Goal: Information Seeking & Learning: Find specific fact

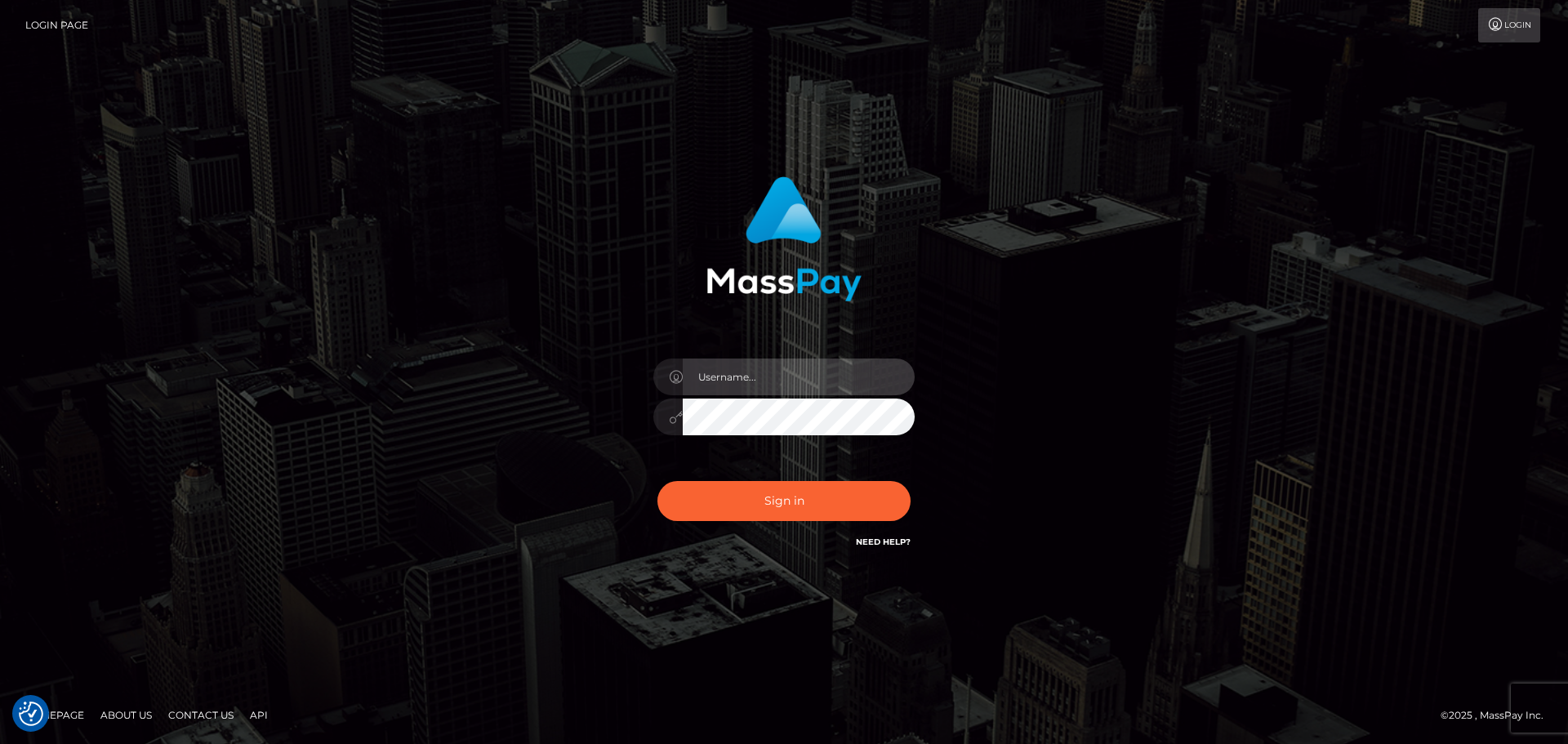
click at [801, 370] on input "text" at bounding box center [799, 376] width 232 height 37
type input "[PERSON_NAME].xcite"
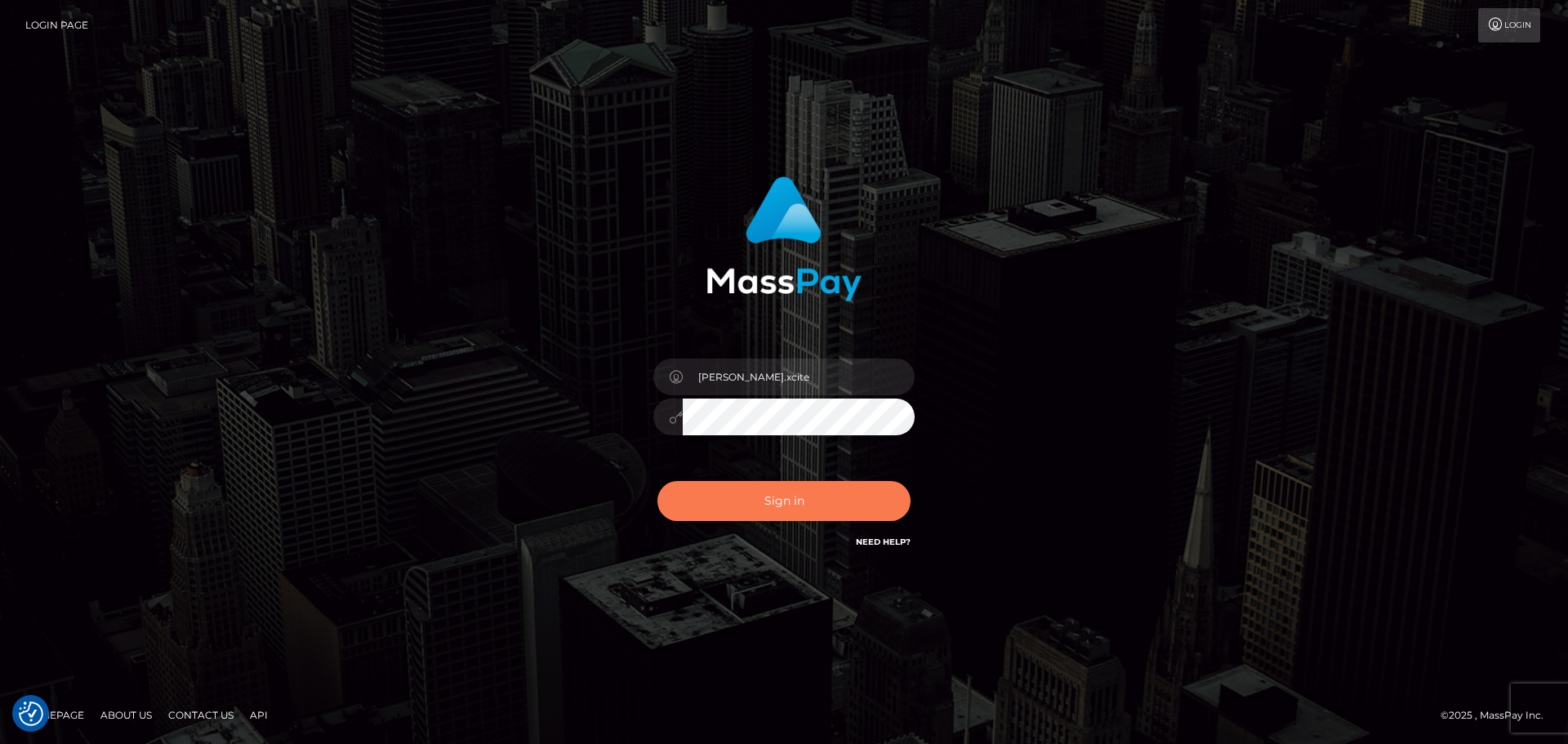
click at [788, 497] on button "Sign in" at bounding box center [784, 501] width 253 height 40
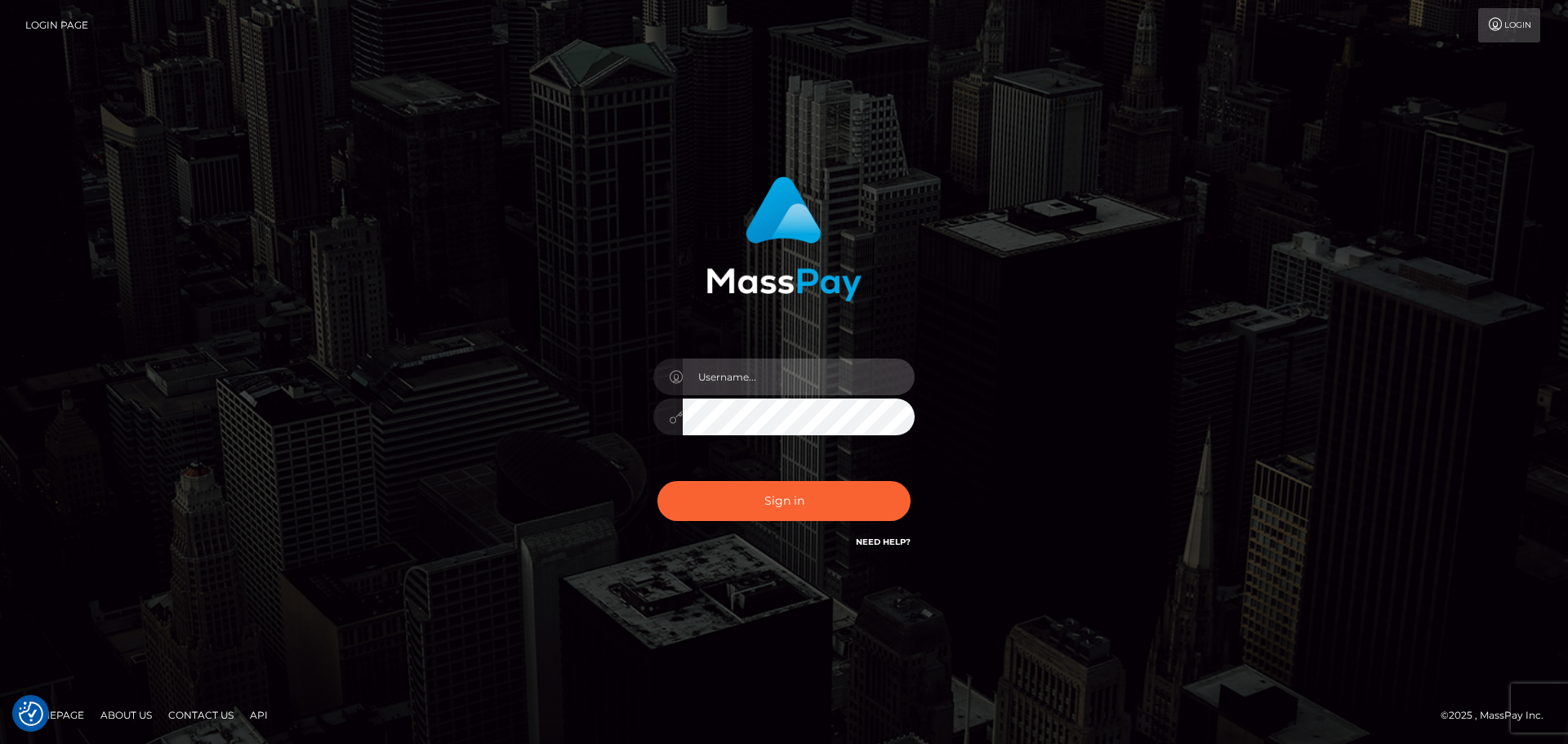
click at [825, 387] on input "text" at bounding box center [799, 376] width 232 height 37
type input "Raymundo.xcite"
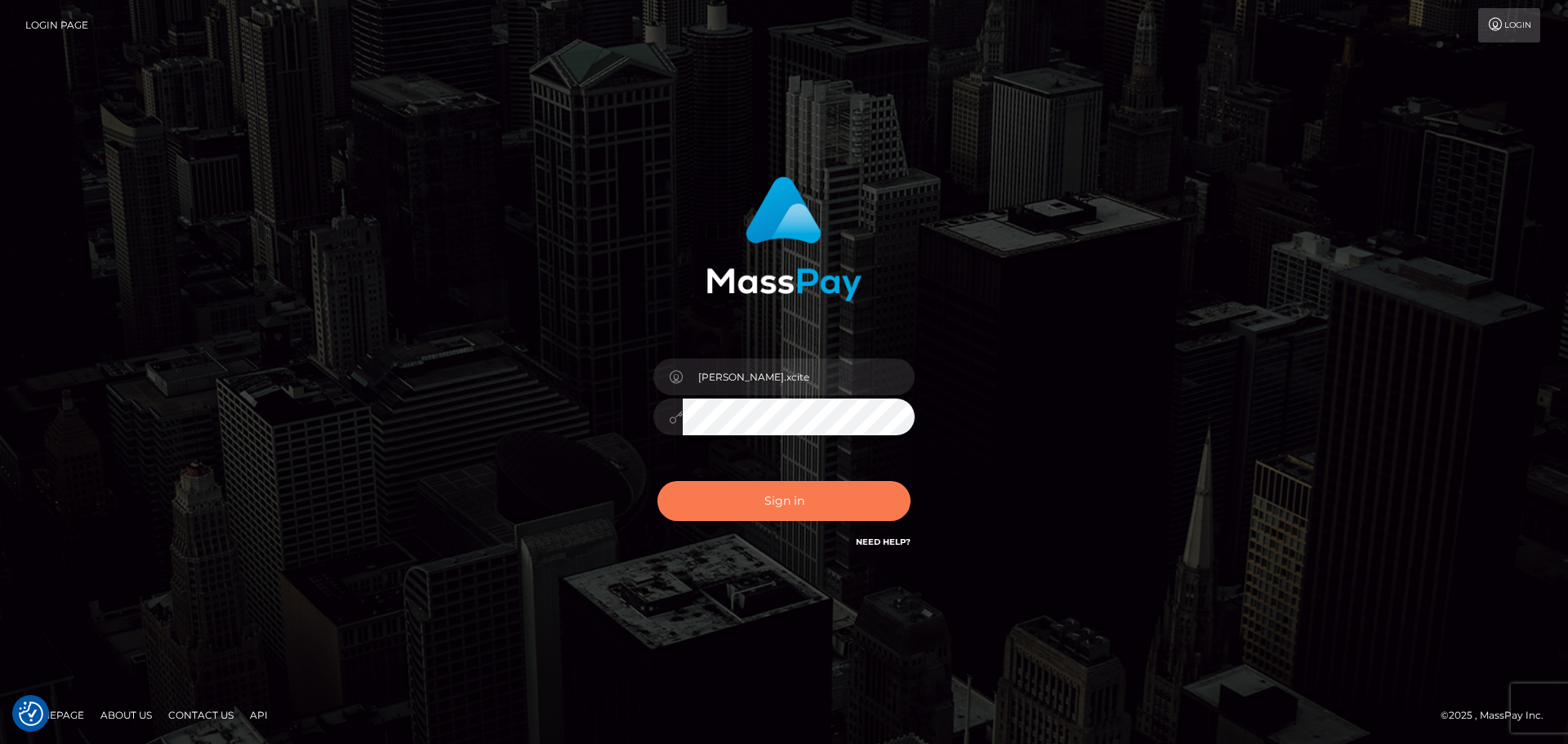
click at [835, 502] on button "Sign in" at bounding box center [784, 501] width 253 height 40
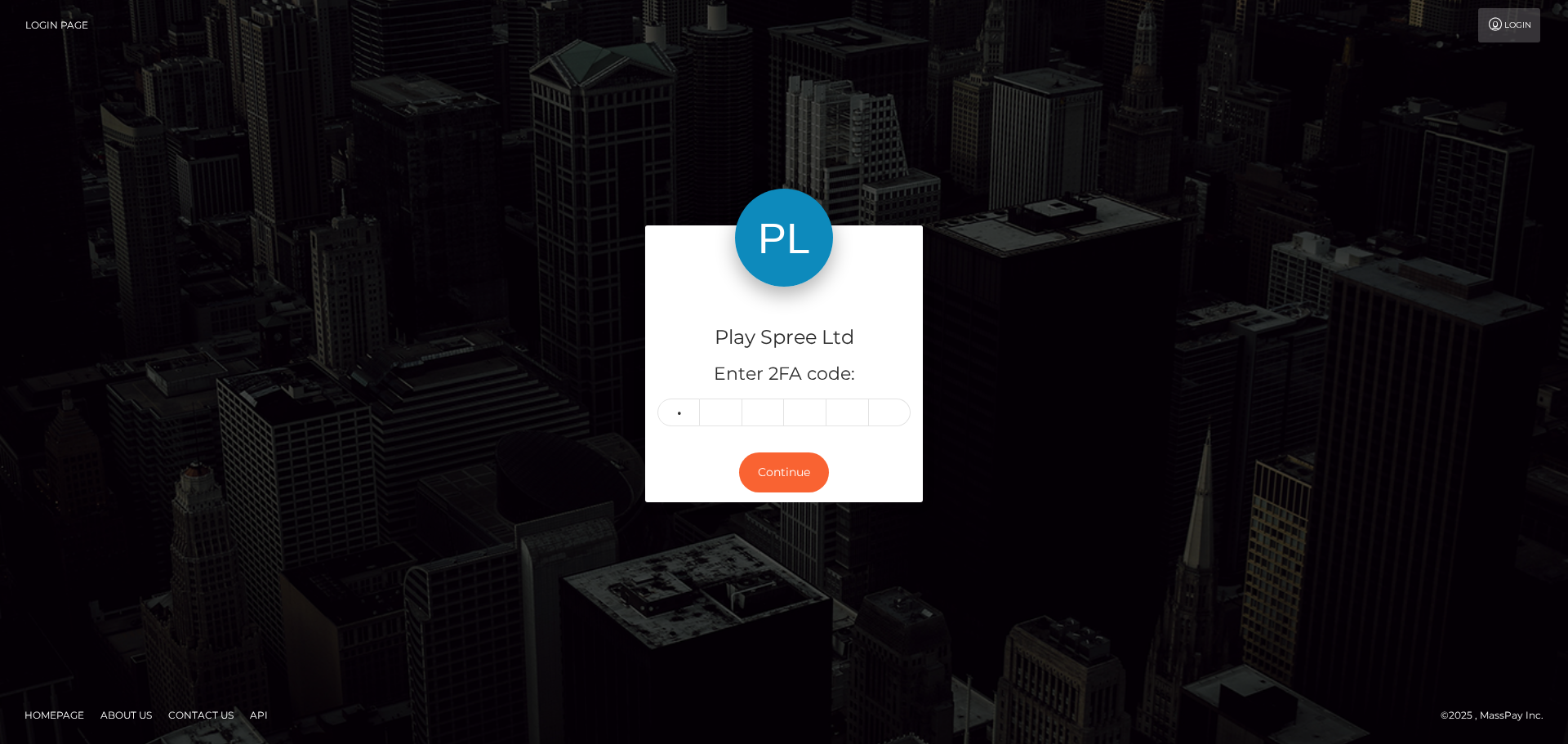
type input "8"
type input "4"
type input "8"
type input "9"
type input "5"
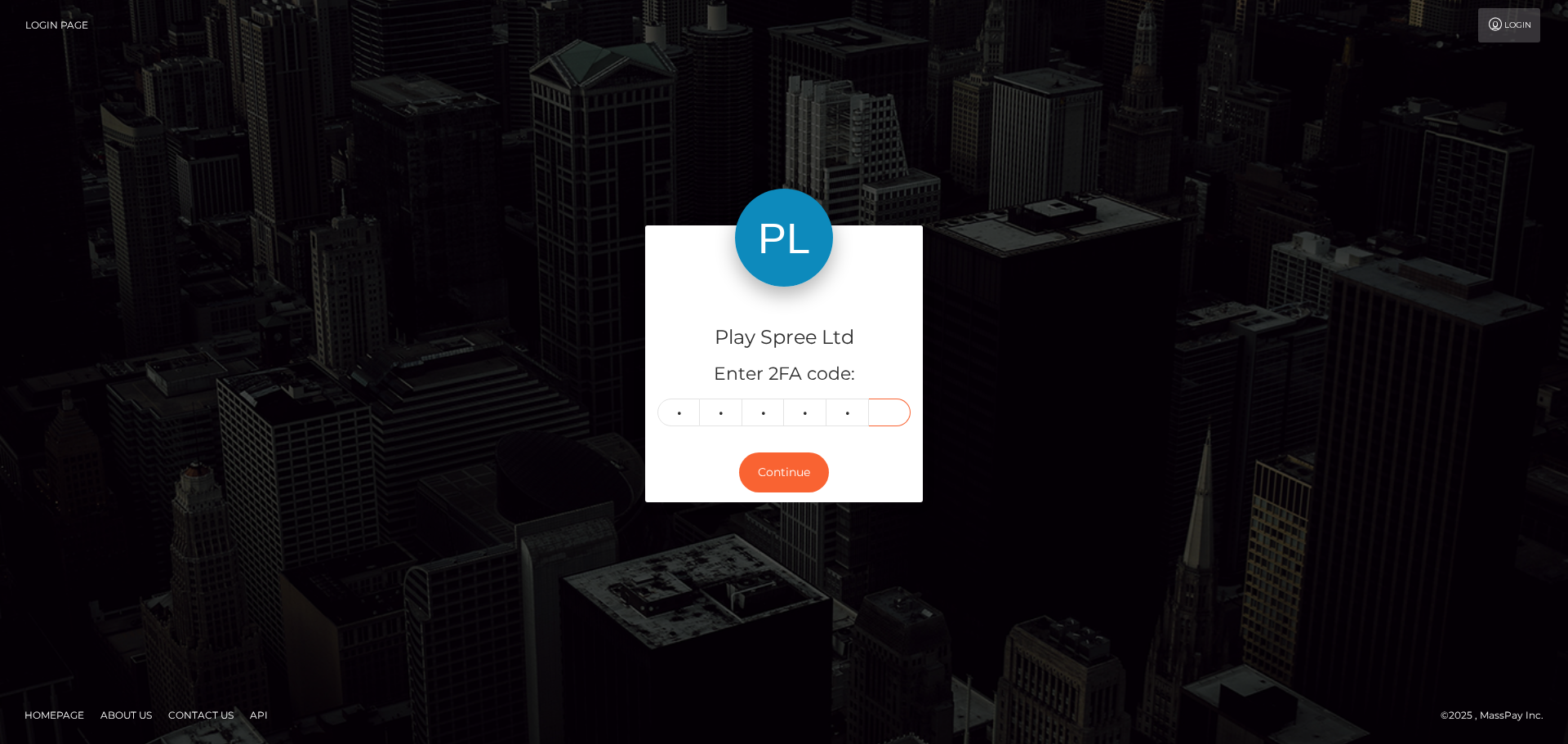
type input "2"
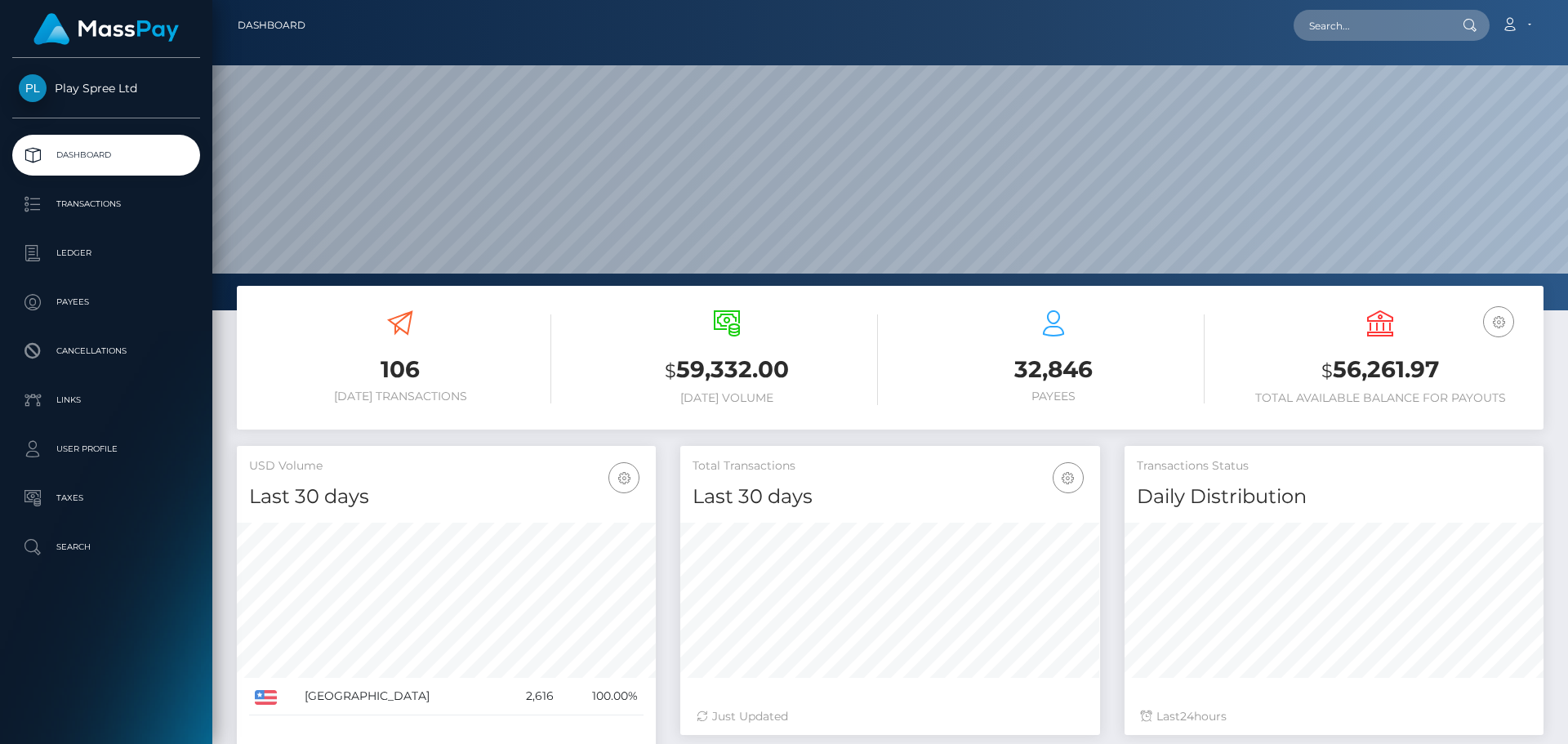
scroll to position [290, 420]
click at [1385, 21] on input "text" at bounding box center [1370, 25] width 154 height 31
paste input "296752a"
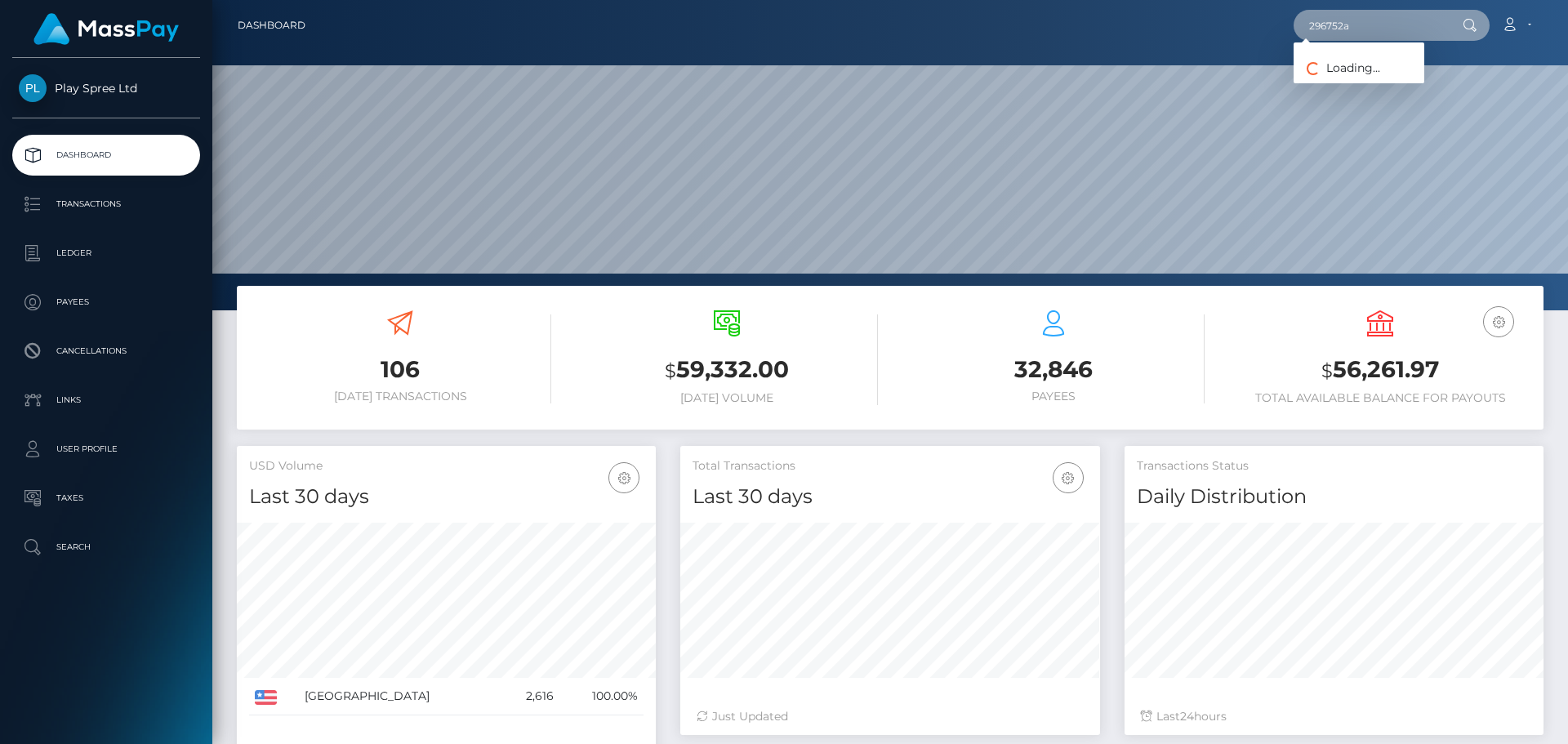
type input "296752a"
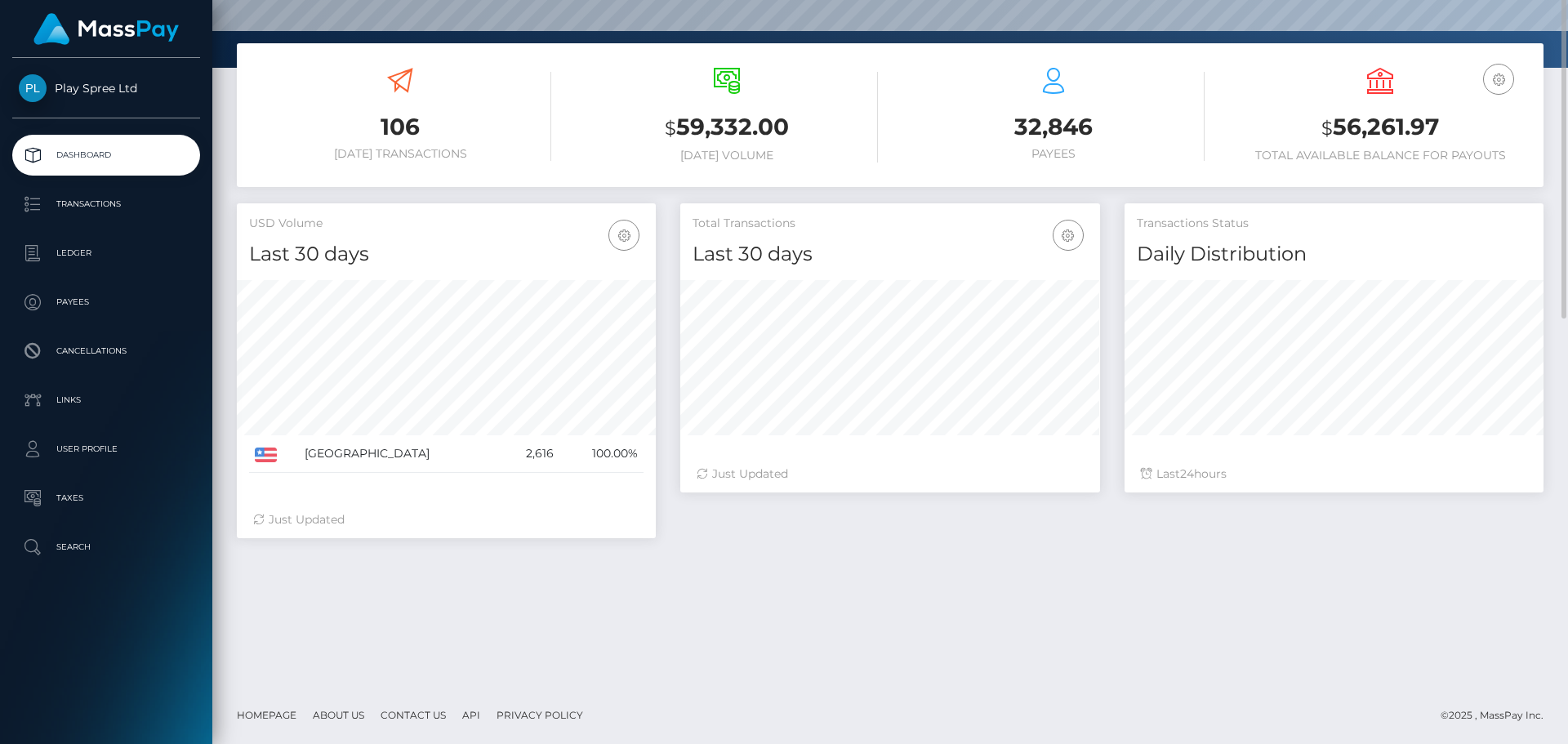
scroll to position [0, 0]
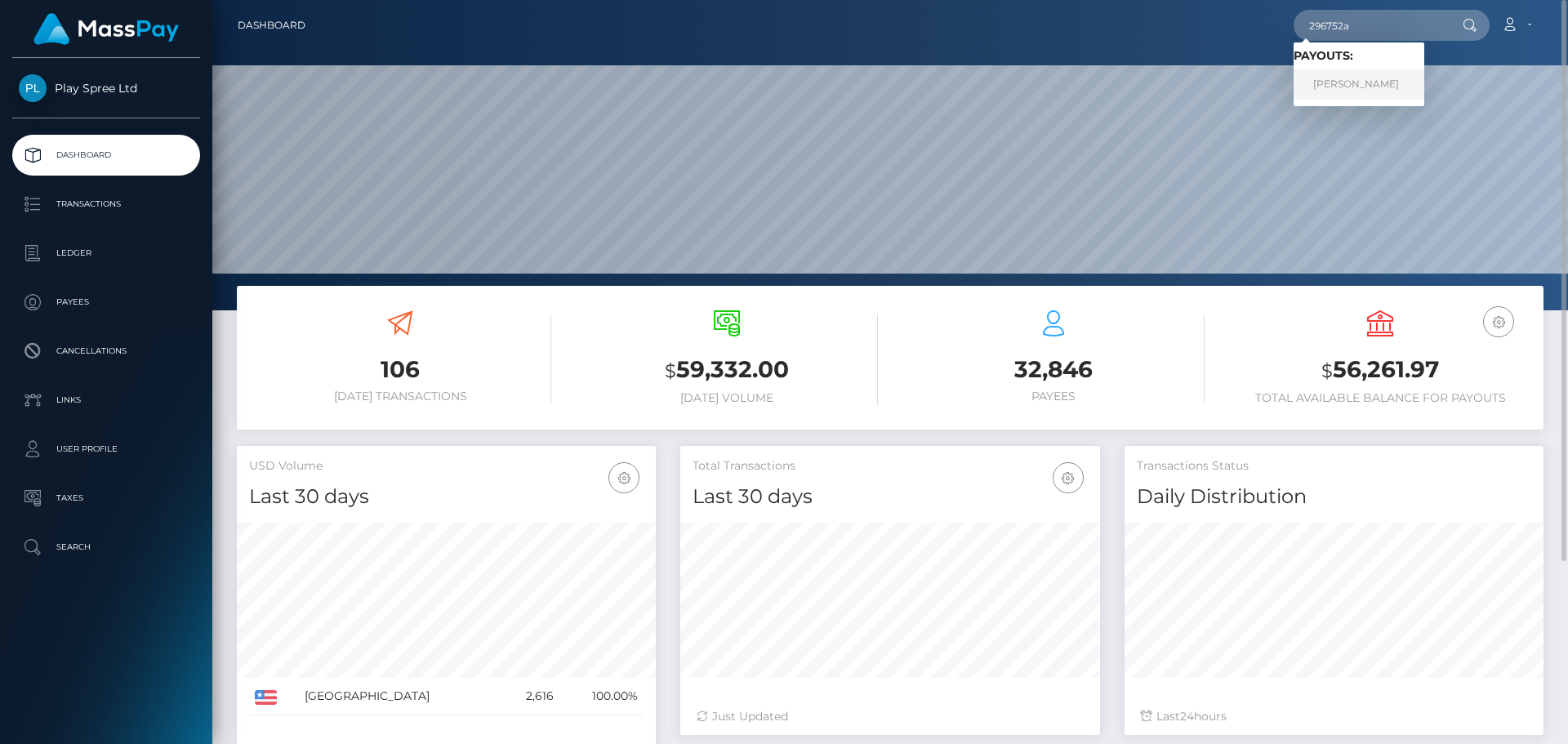
click at [1424, 86] on link "KELLY DECHENNE MARTINEZ" at bounding box center [1358, 84] width 131 height 30
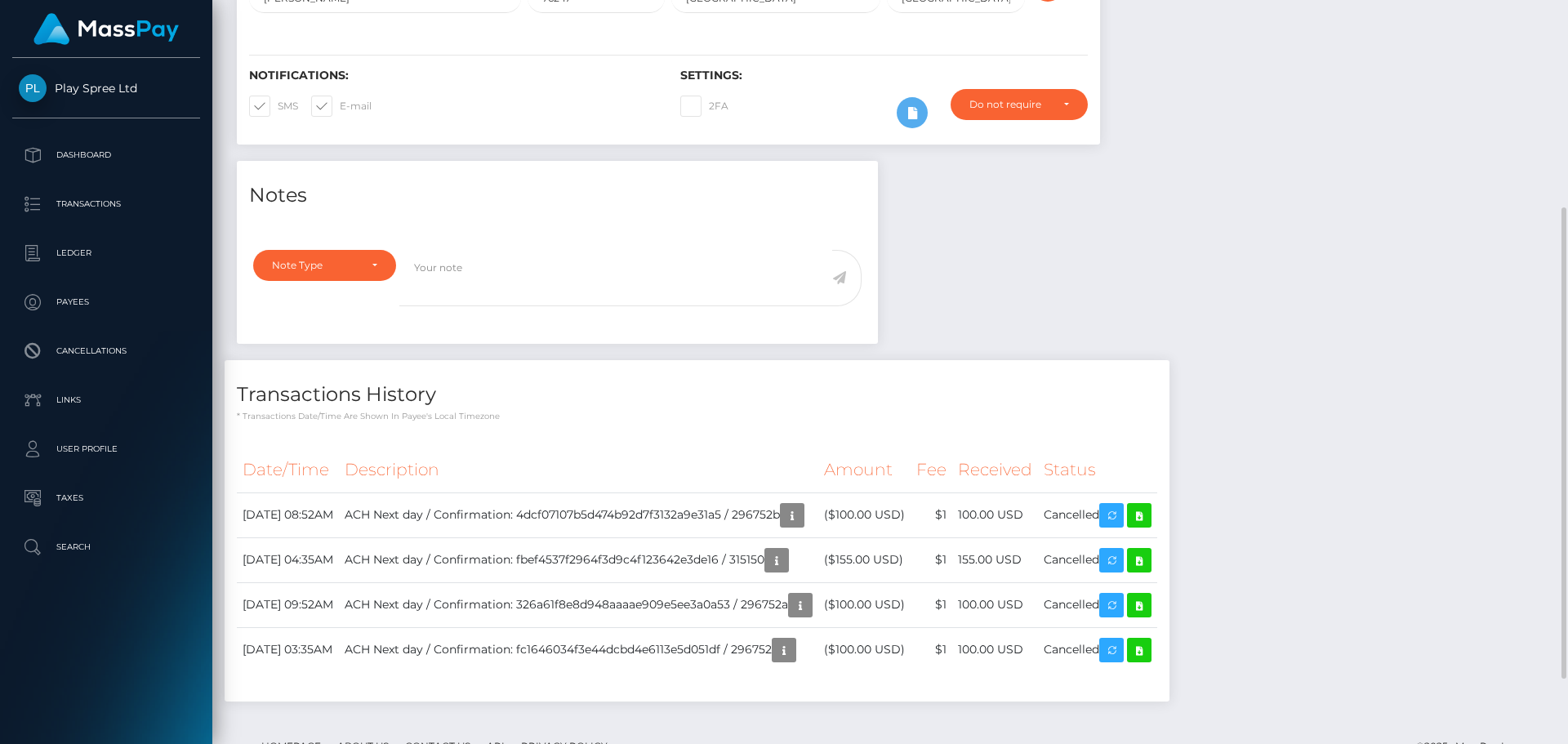
scroll to position [429, 0]
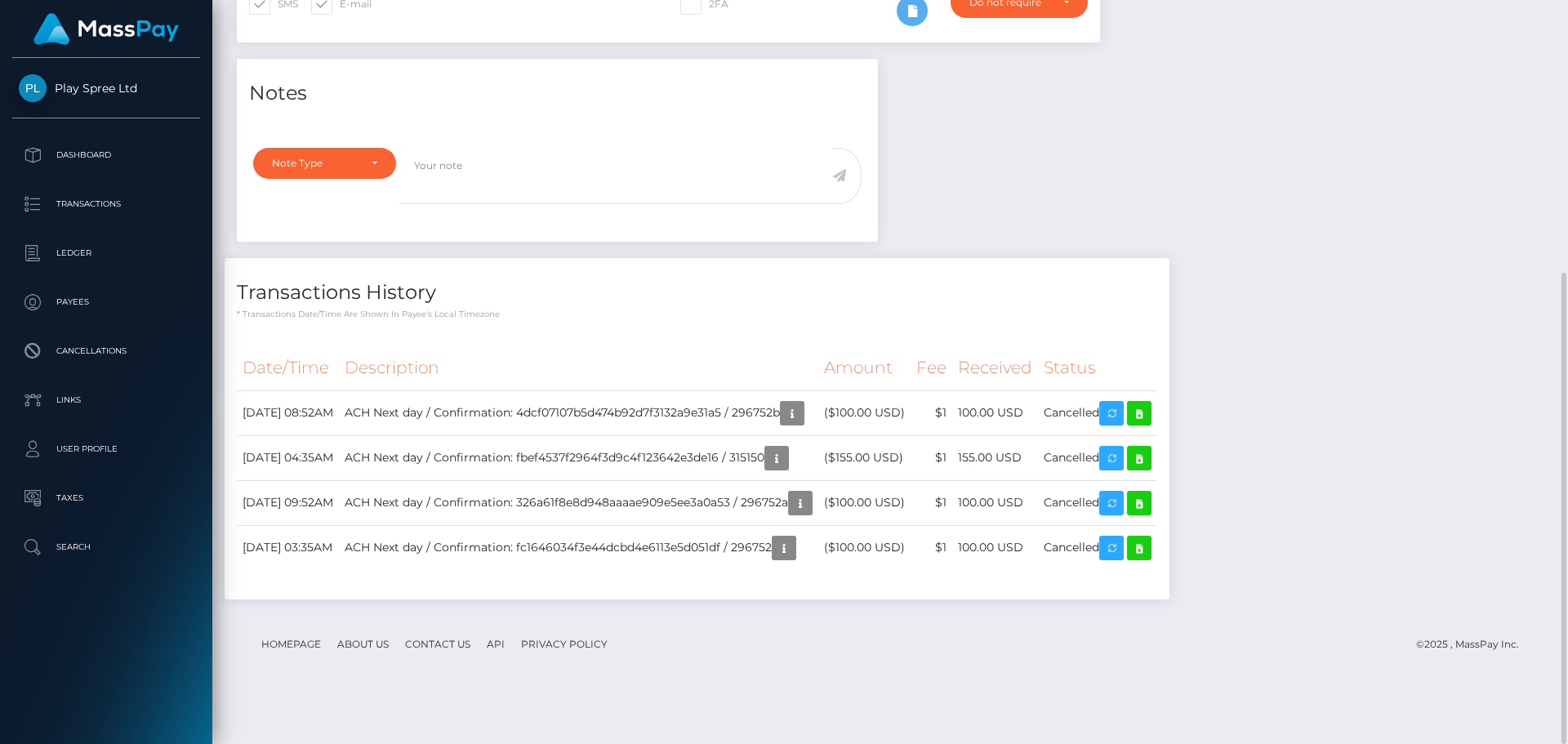
click at [1473, 555] on div "Notes Note Type Compliance Clear Compliance General Note Type" at bounding box center [889, 337] width 1331 height 557
click at [1412, 393] on div "Notes Note Type Compliance Clear Compliance General Note Type" at bounding box center [889, 337] width 1331 height 557
click at [802, 436] on td "ACH Next day / Confirmation: 4dcf07107b5d474b92d7f3132a9e31a5 / 296752b" at bounding box center [578, 412] width 479 height 45
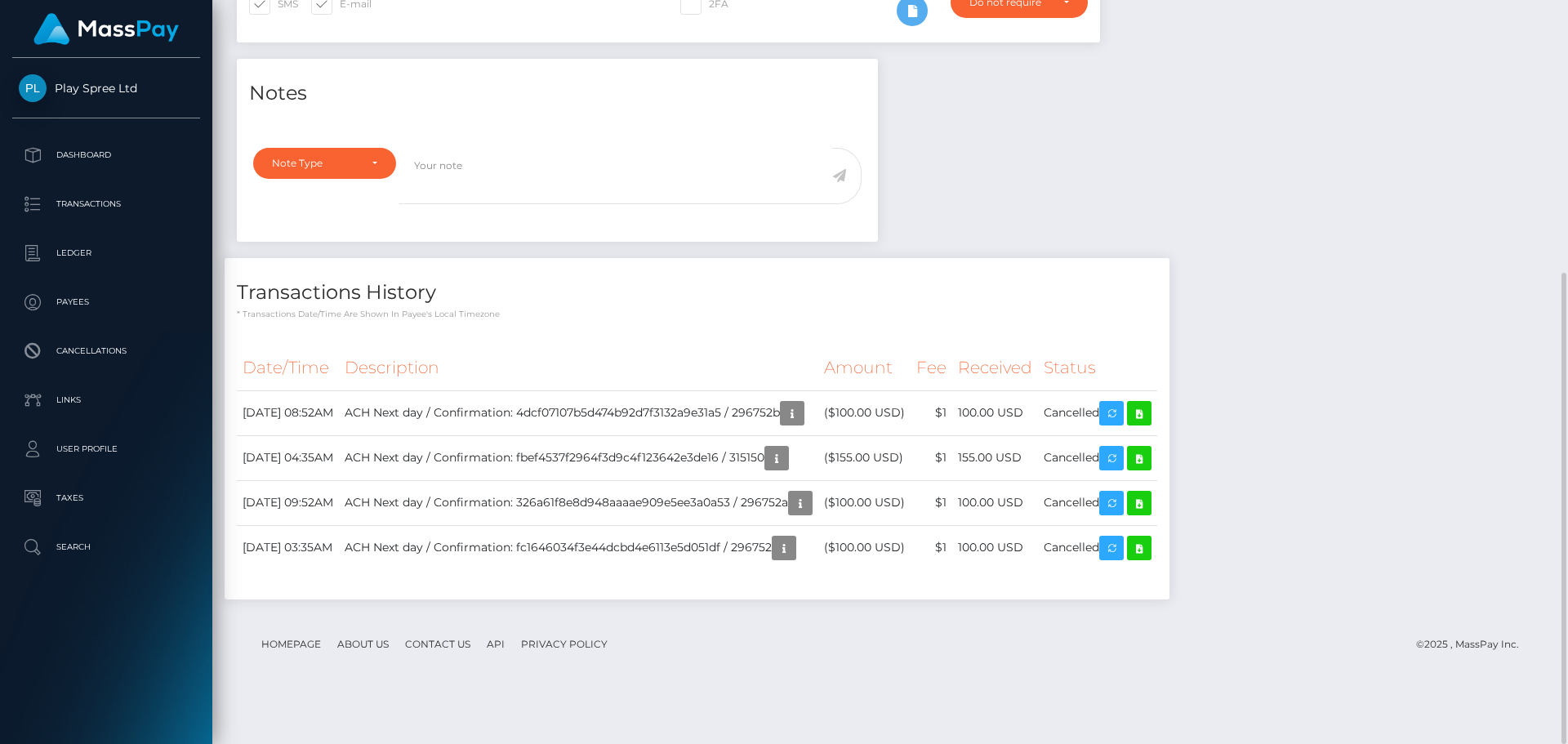
copy td "296752b"
click at [1014, 436] on td "100.00 USD" at bounding box center [995, 412] width 86 height 45
copy td "100.00"
click at [307, 436] on td "August 5, 2025 08:52AM" at bounding box center [288, 412] width 102 height 45
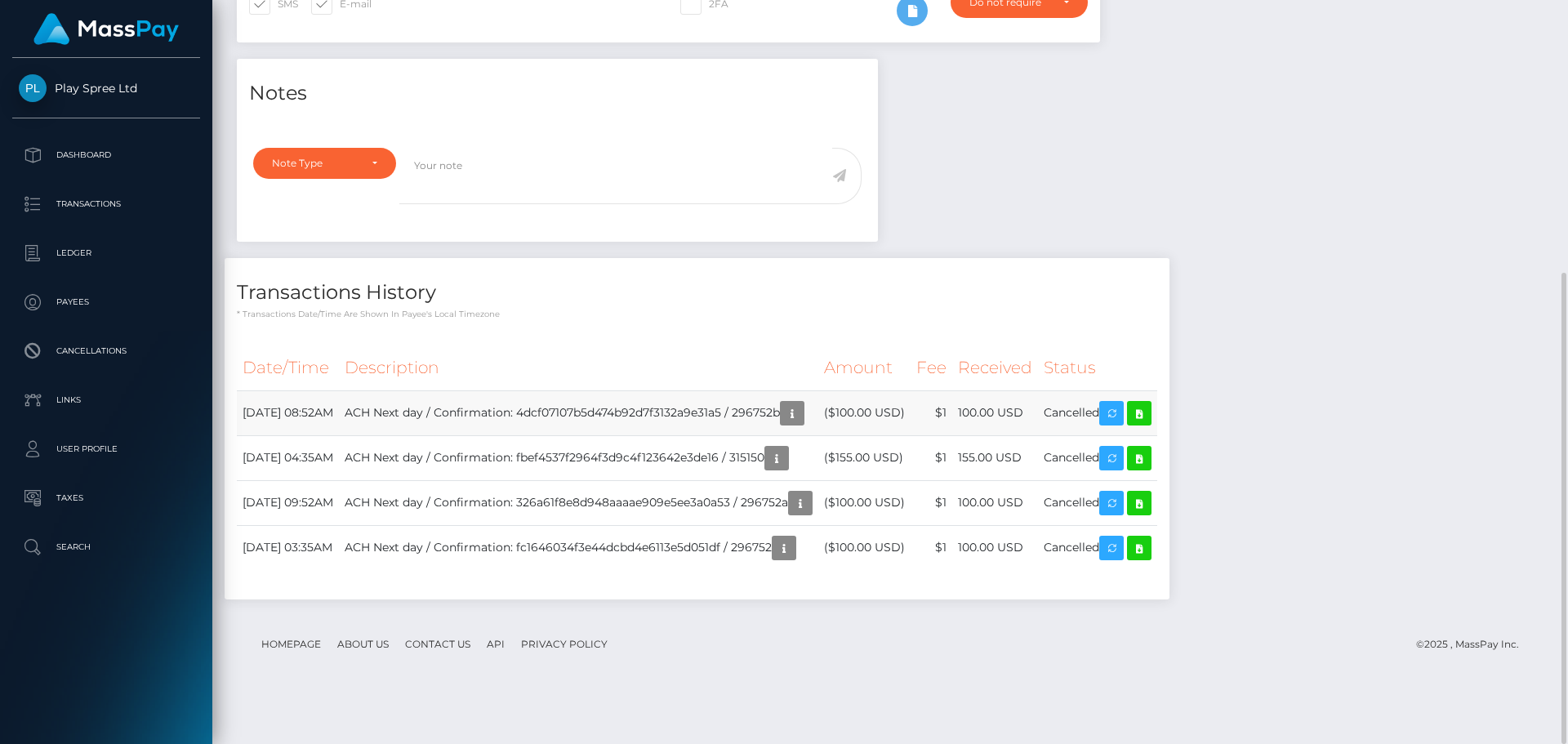
click at [307, 436] on td "August 5, 2025 08:52AM" at bounding box center [288, 412] width 102 height 45
copy tr "August 5, 2025 08:52AM"
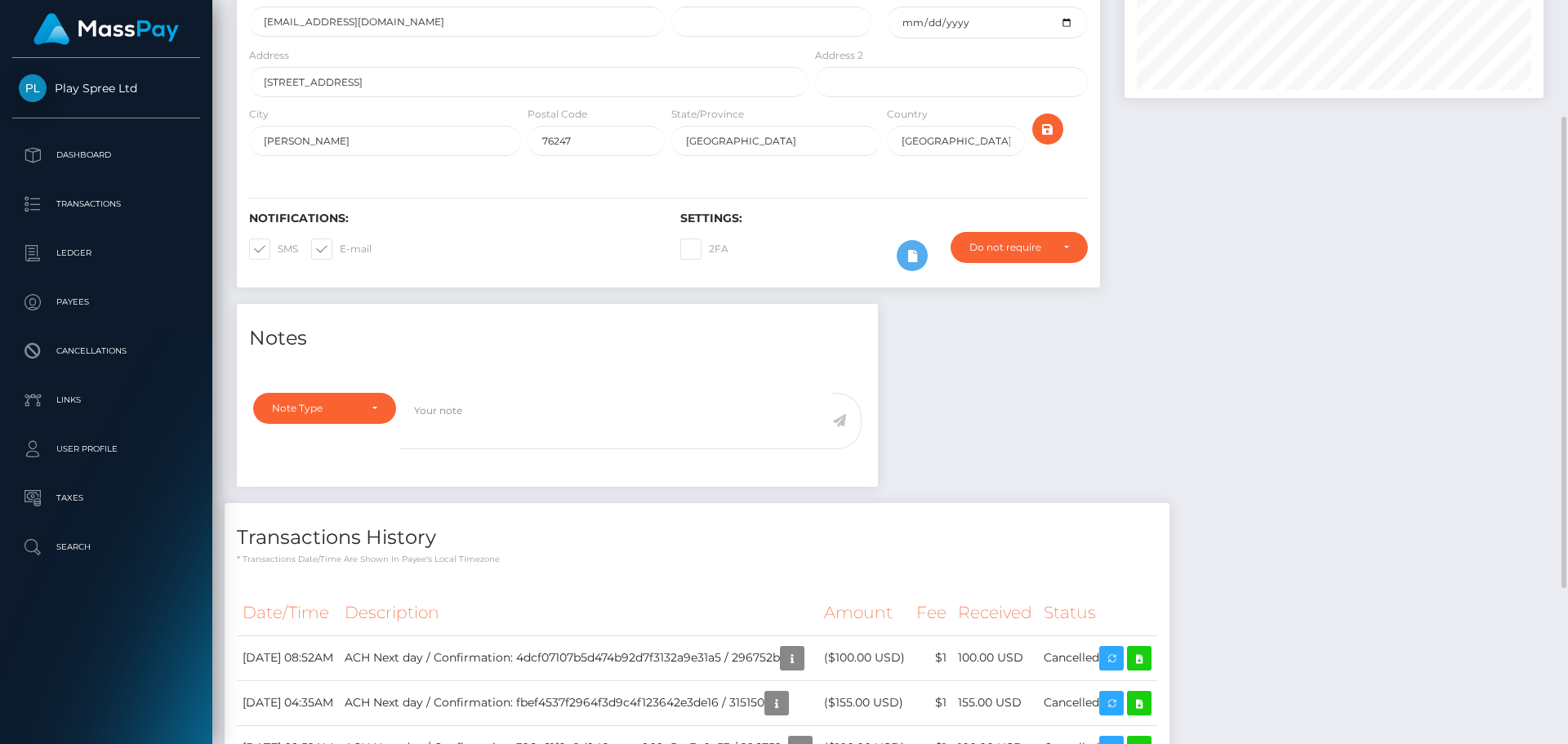
scroll to position [0, 0]
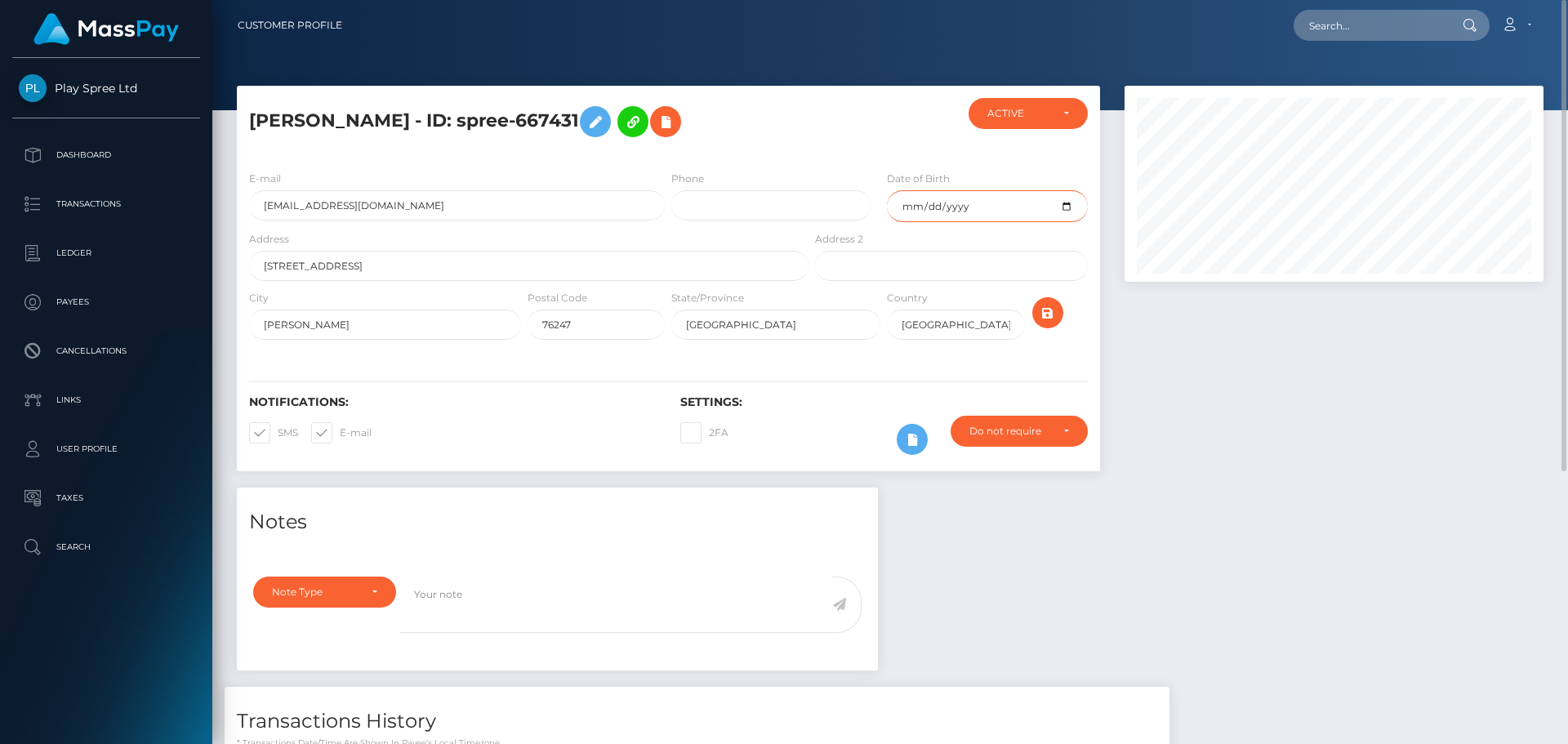
drag, startPoint x: 967, startPoint y: 254, endPoint x: 874, endPoint y: 257, distance: 93.0
click at [874, 230] on div "E-mail kdech2024@gmail.com Phone Date of Birth 1965-08-09" at bounding box center [668, 200] width 863 height 60
click at [938, 223] on input "1965-08-09" at bounding box center [986, 205] width 200 height 32
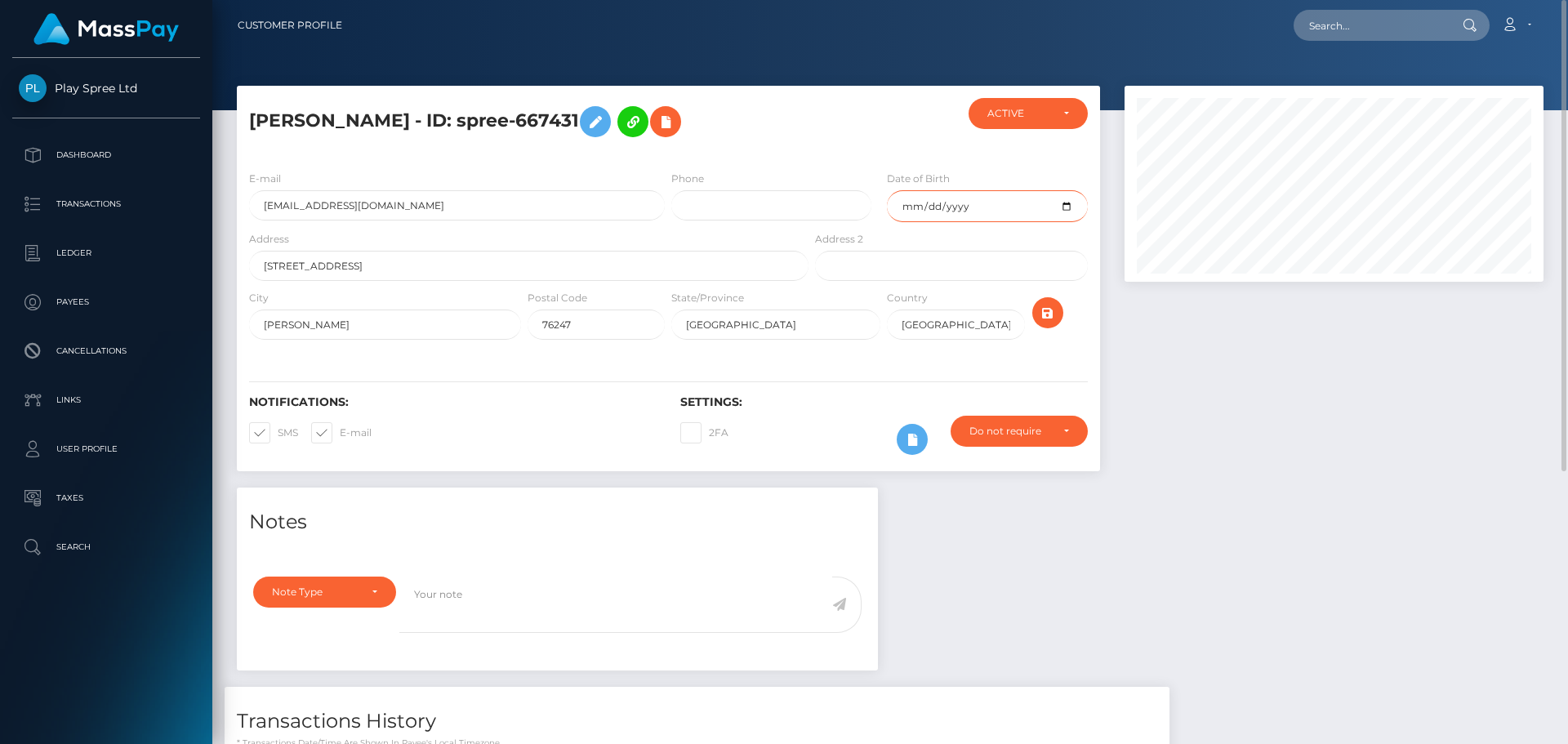
click at [980, 223] on input "1965-08-09" at bounding box center [986, 205] width 200 height 32
drag, startPoint x: 967, startPoint y: 250, endPoint x: 913, endPoint y: 248, distance: 54.0
click at [913, 223] on input "1965-08-09" at bounding box center [986, 205] width 200 height 32
click at [1272, 487] on div at bounding box center [1333, 287] width 443 height 402
drag, startPoint x: 1371, startPoint y: 595, endPoint x: 1494, endPoint y: 643, distance: 132.0
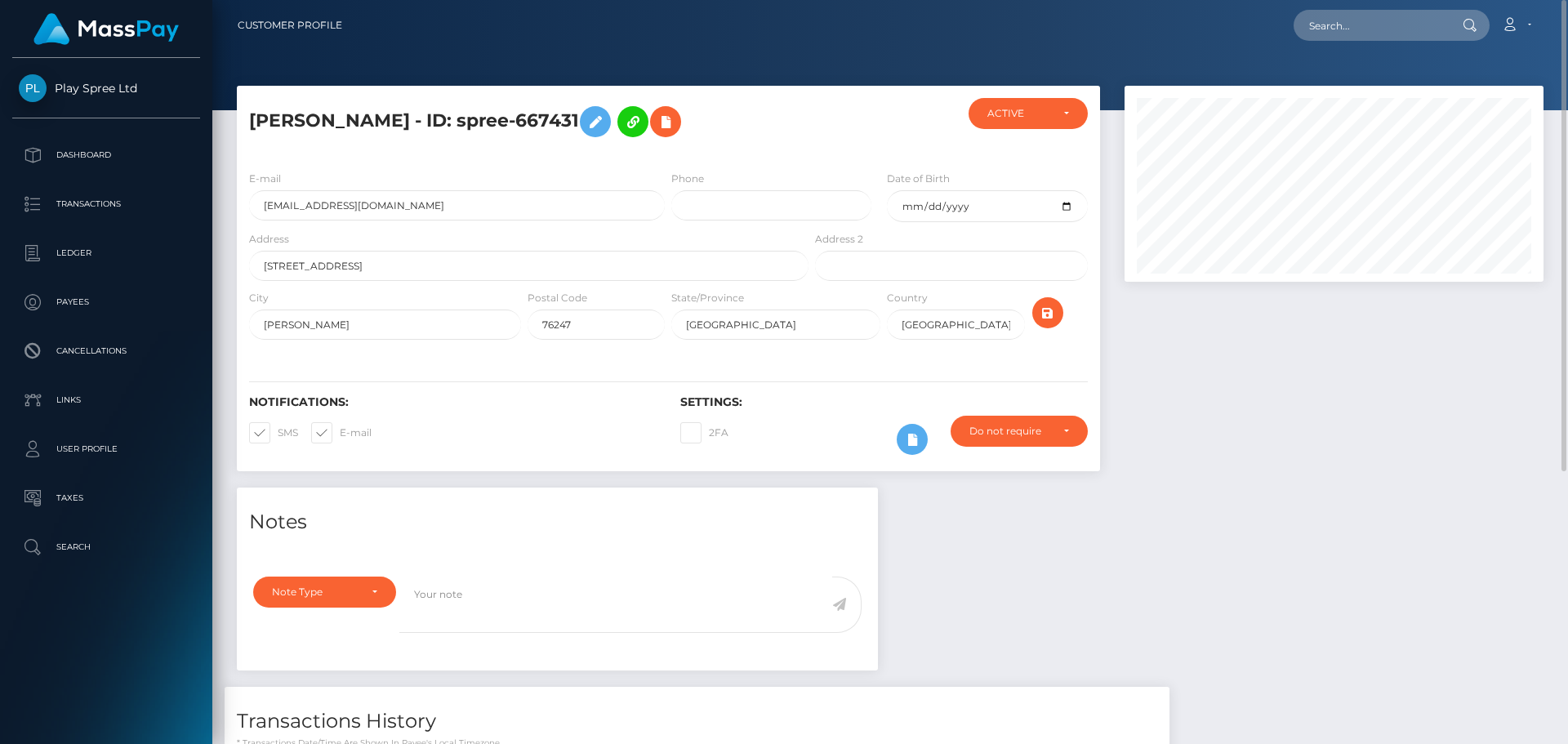
click at [1262, 487] on div at bounding box center [1333, 287] width 443 height 402
